Goal: Information Seeking & Learning: Check status

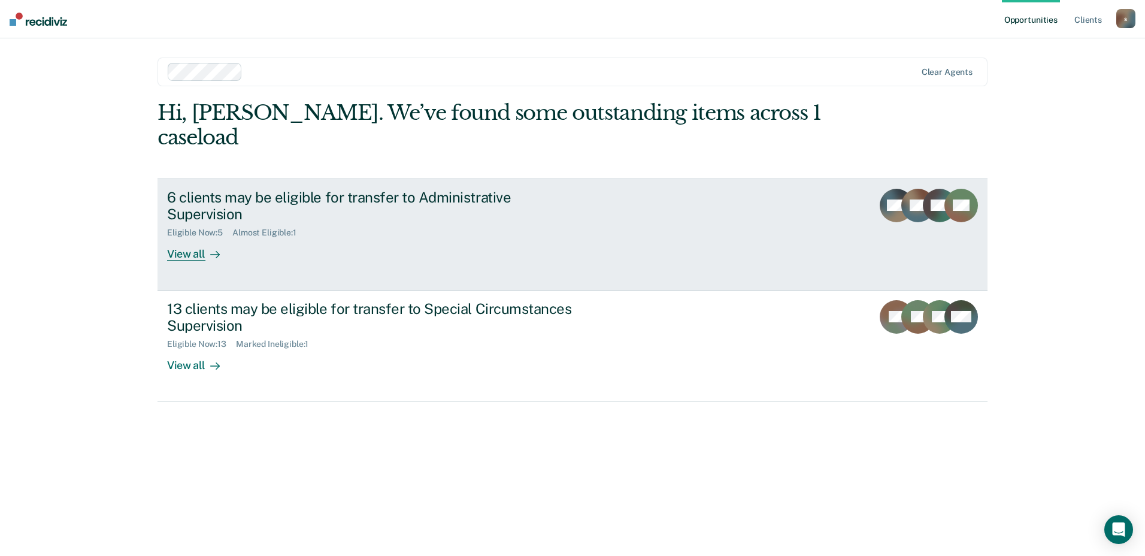
click at [346, 223] on div "Eligible Now : 5 Almost Eligible : 1" at bounding box center [377, 230] width 420 height 15
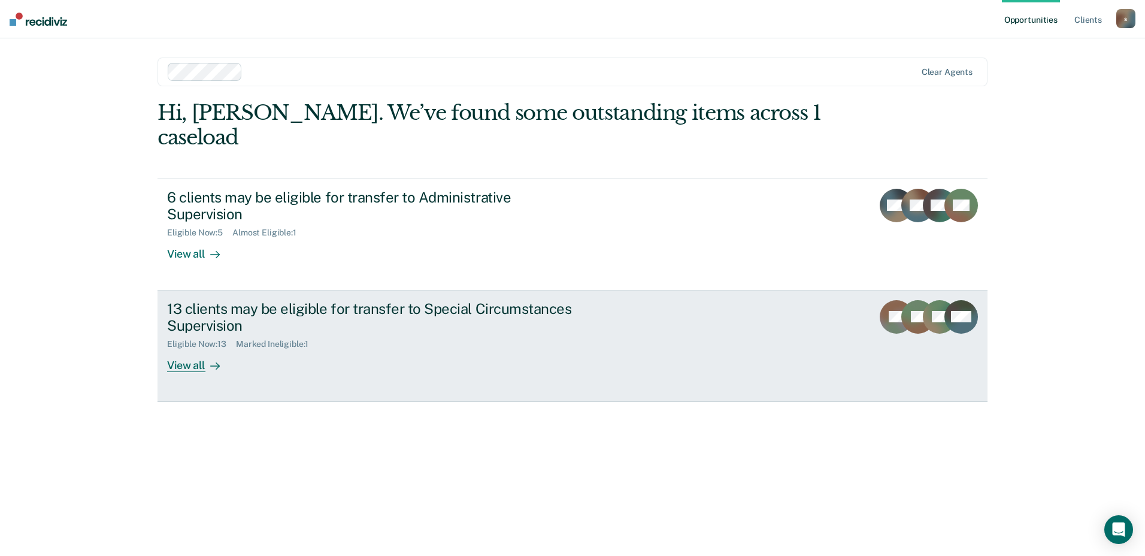
click at [314, 300] on div "13 clients may be eligible for transfer to Special Circumstances Supervision" at bounding box center [377, 317] width 420 height 35
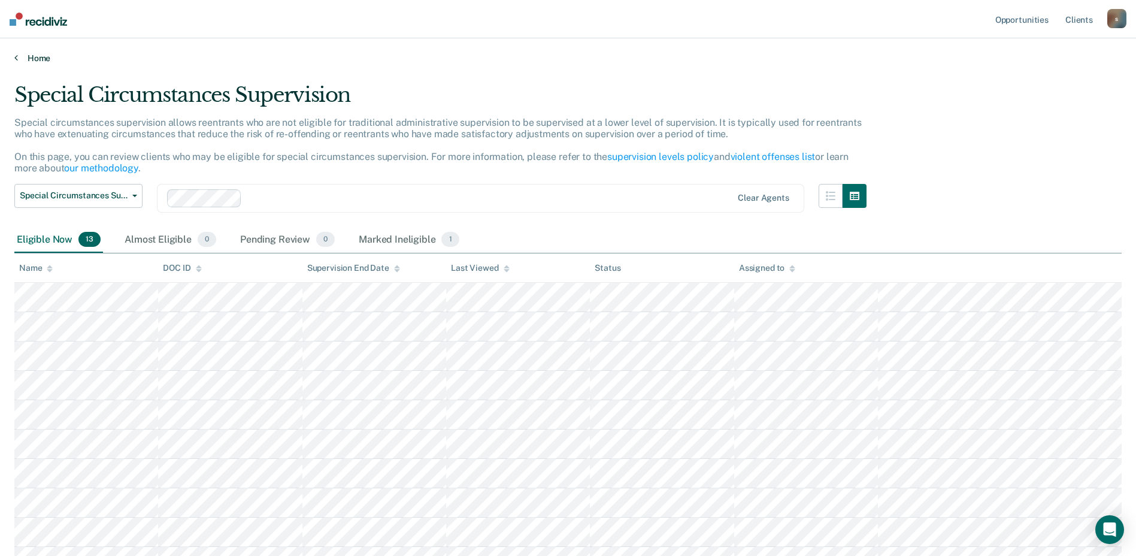
click at [15, 62] on link "Home" at bounding box center [567, 58] width 1107 height 11
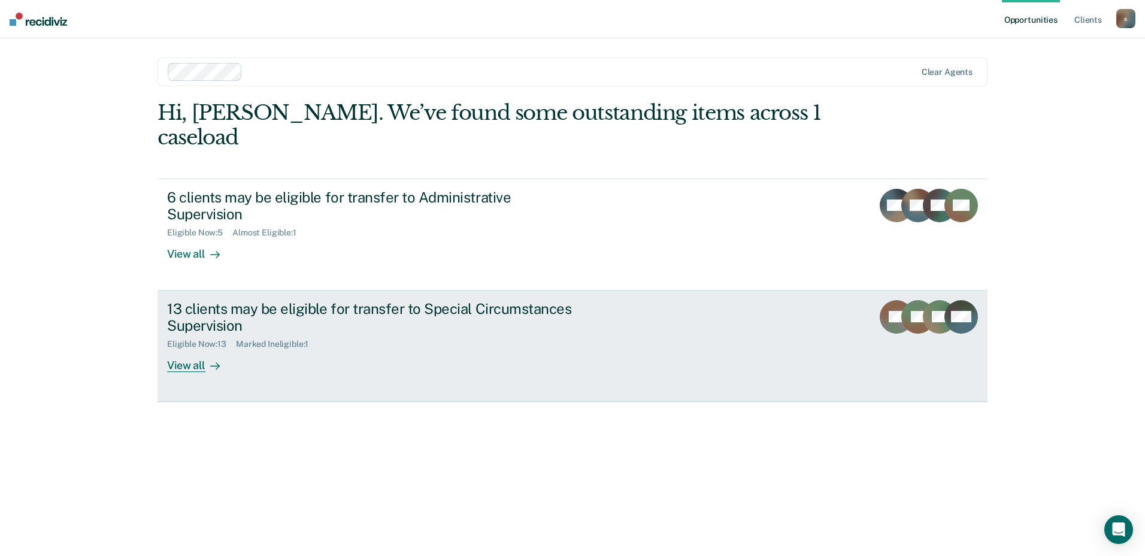
click at [390, 323] on div "13 clients may be eligible for transfer to Special Circumstances Supervision El…" at bounding box center [391, 336] width 449 height 72
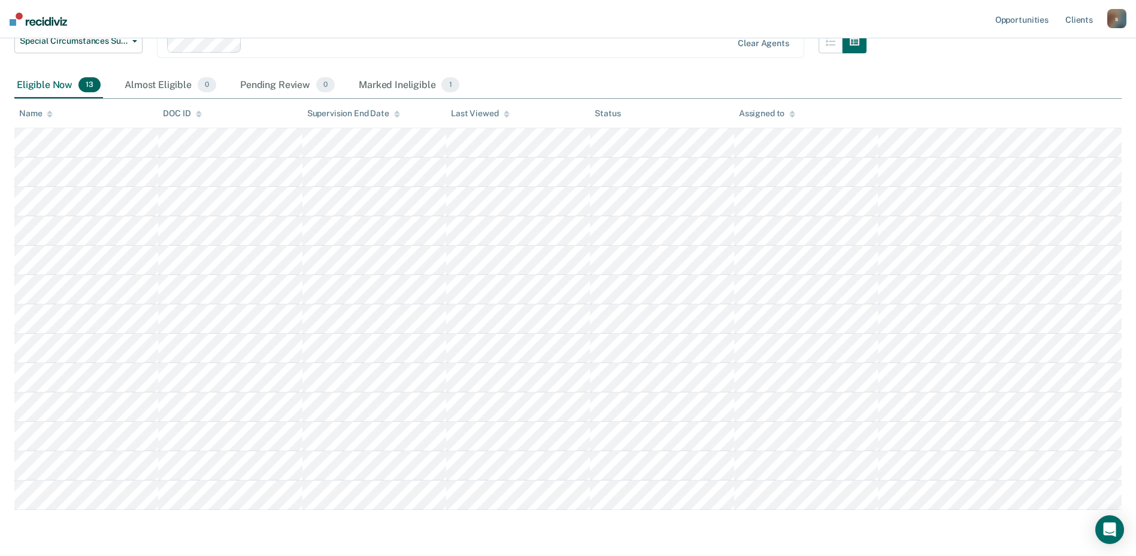
scroll to position [180, 0]
